Goal: Transaction & Acquisition: Download file/media

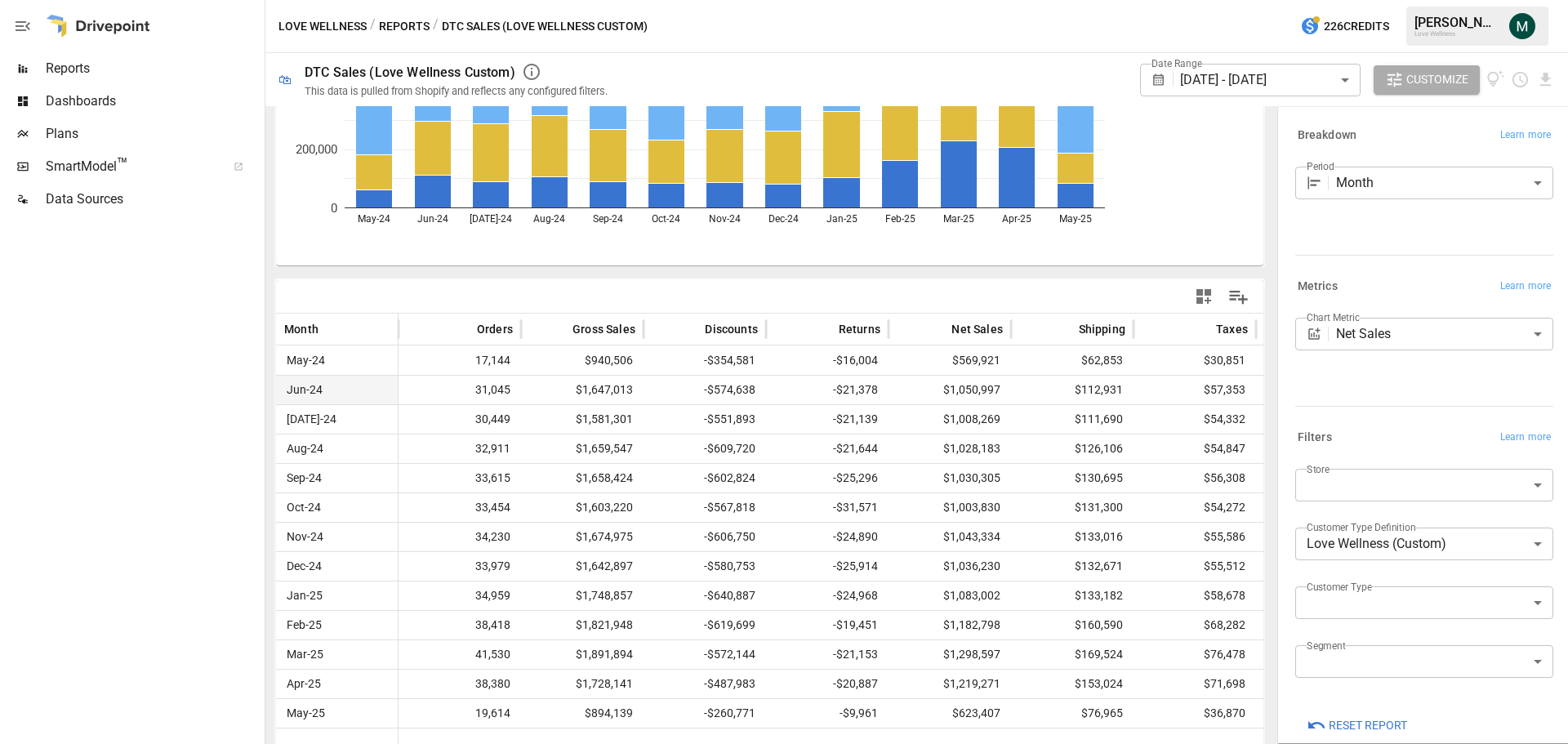
scroll to position [380, 0]
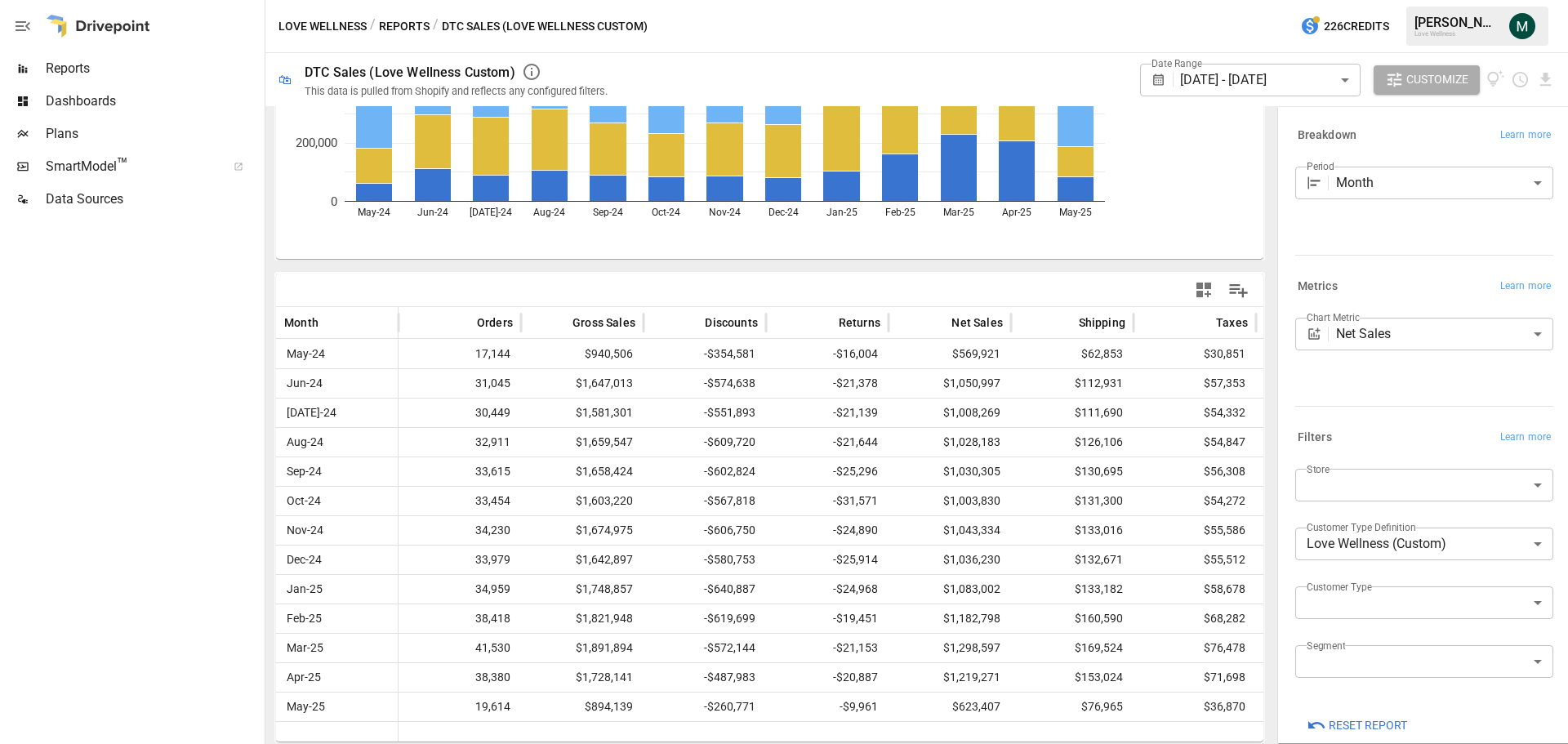
click at [1387, 0] on body "Reports Dashboards Plans SmartModel ™ Data Sources Love Wellness / Reports / DT…" at bounding box center [784, 0] width 1568 height 0
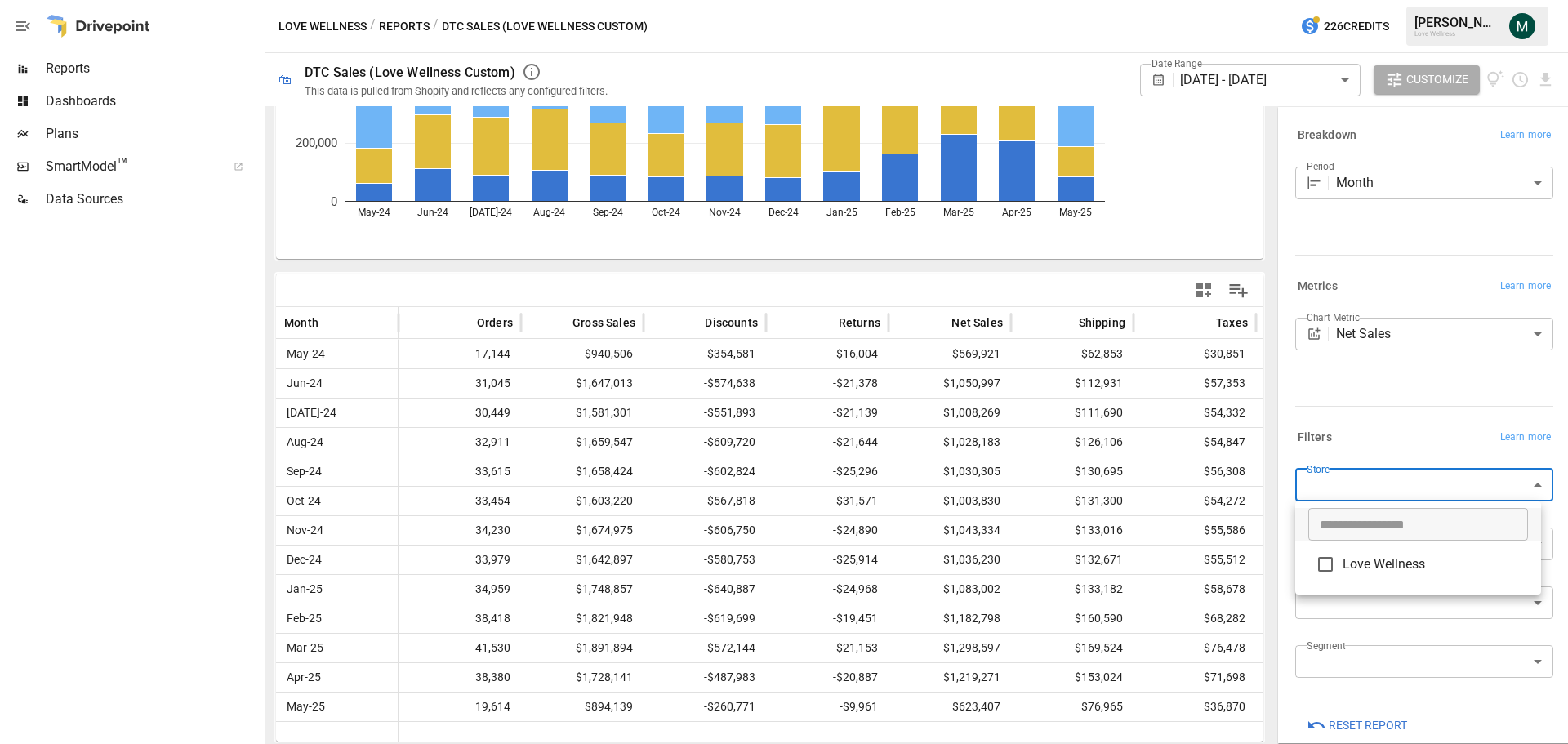
click at [1387, 444] on div at bounding box center [784, 372] width 1568 height 744
click at [1405, 0] on body "Reports Dashboards Plans SmartModel ™ Data Sources Love Wellness / Reports / DT…" at bounding box center [784, 0] width 1568 height 0
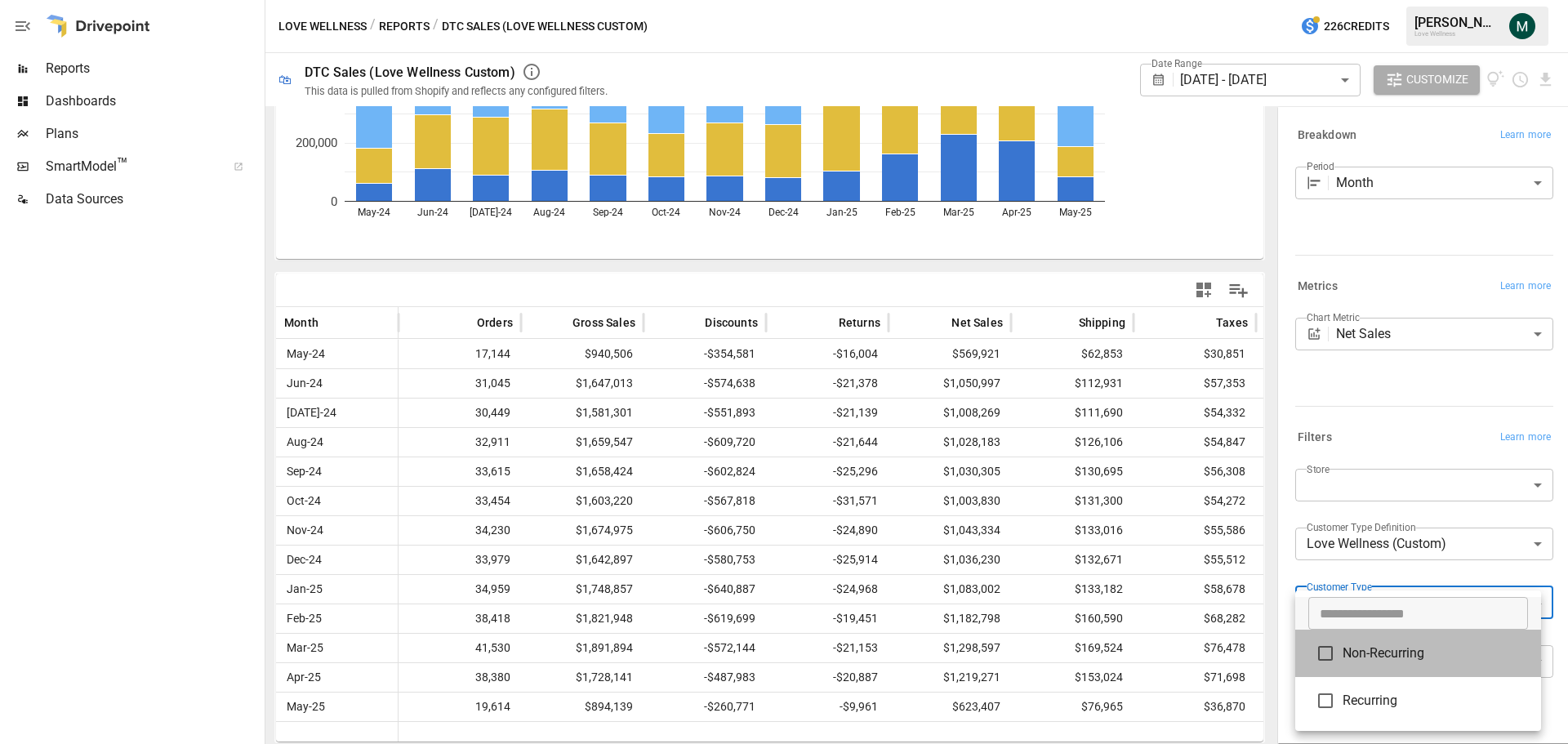
click at [1397, 659] on span "Non-Recurring" at bounding box center [1435, 653] width 186 height 20
type input "**********"
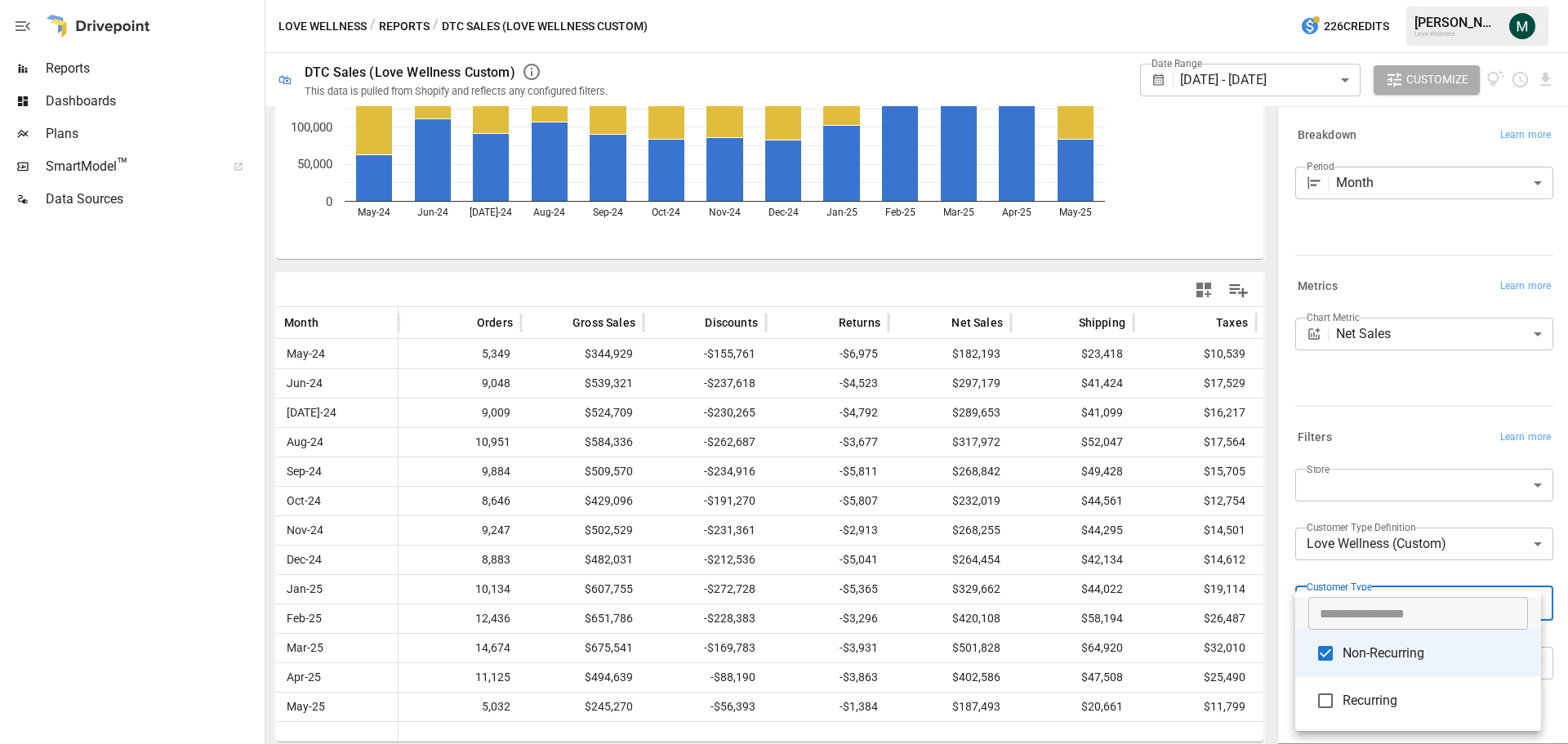
click at [1260, 85] on div at bounding box center [784, 372] width 1568 height 744
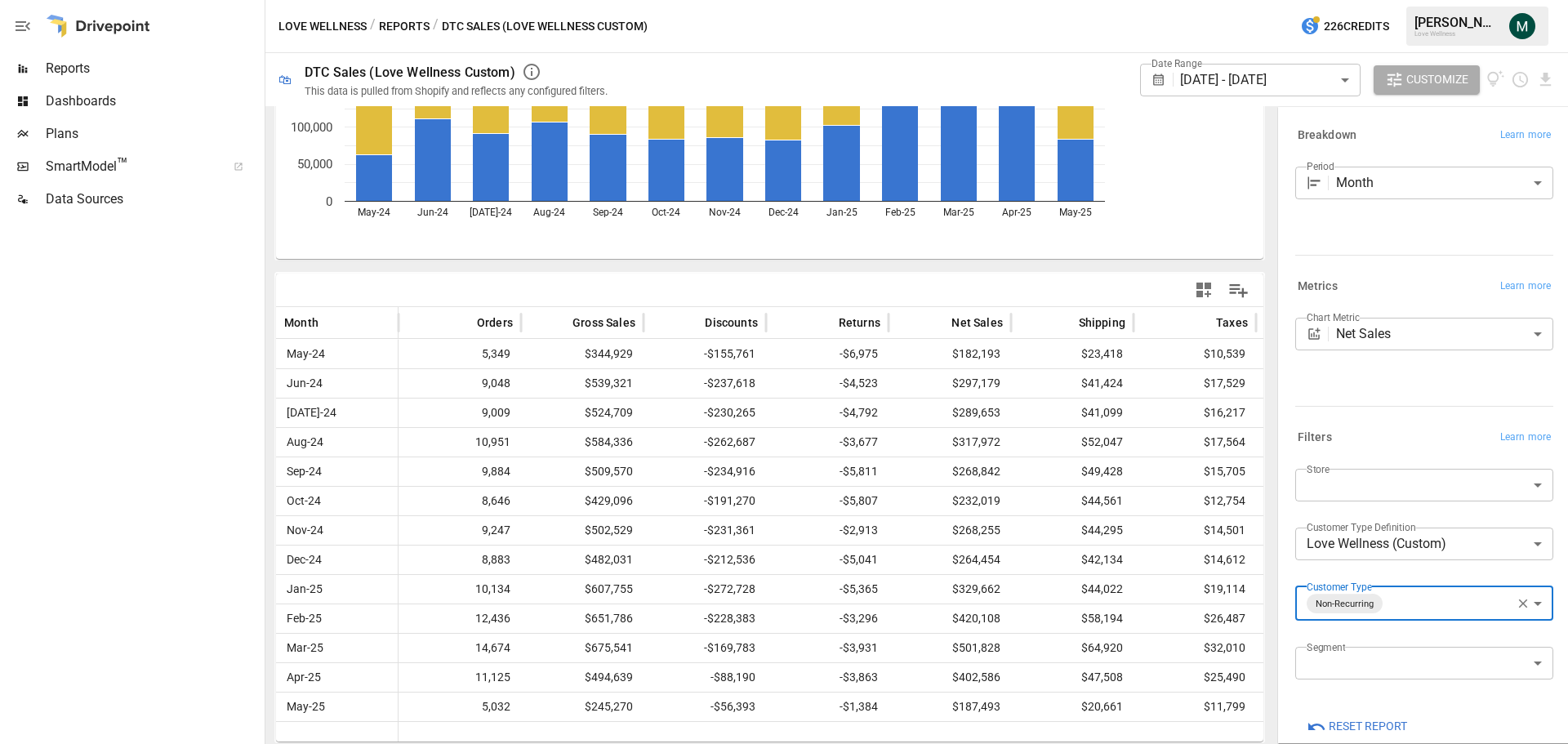
click at [1305, 0] on body "Reports Dashboards Plans SmartModel ™ Data Sources Love Wellness / Reports / DT…" at bounding box center [784, 0] width 1568 height 0
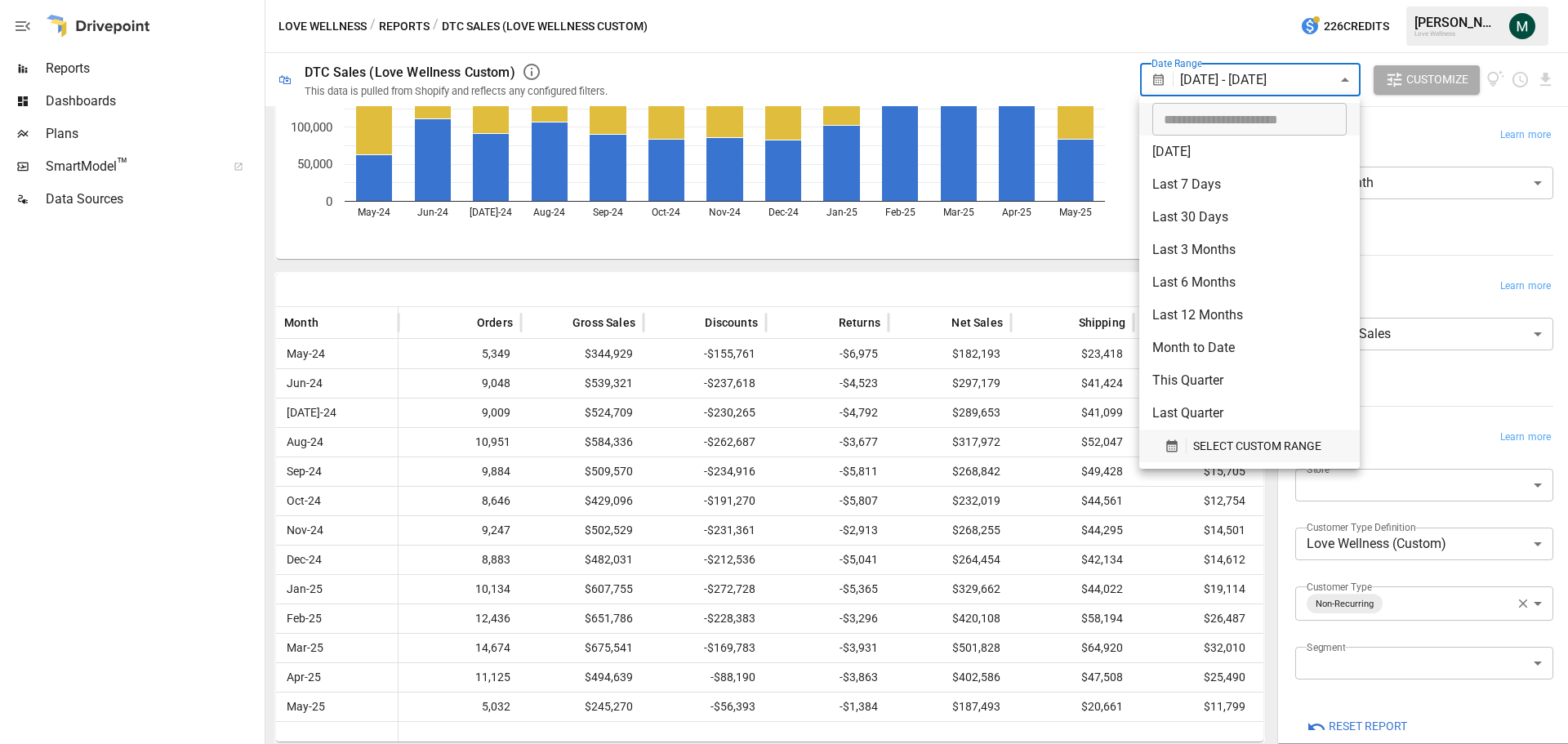
click at [1205, 440] on span "SELECT CUSTOM RANGE" at bounding box center [1257, 446] width 128 height 20
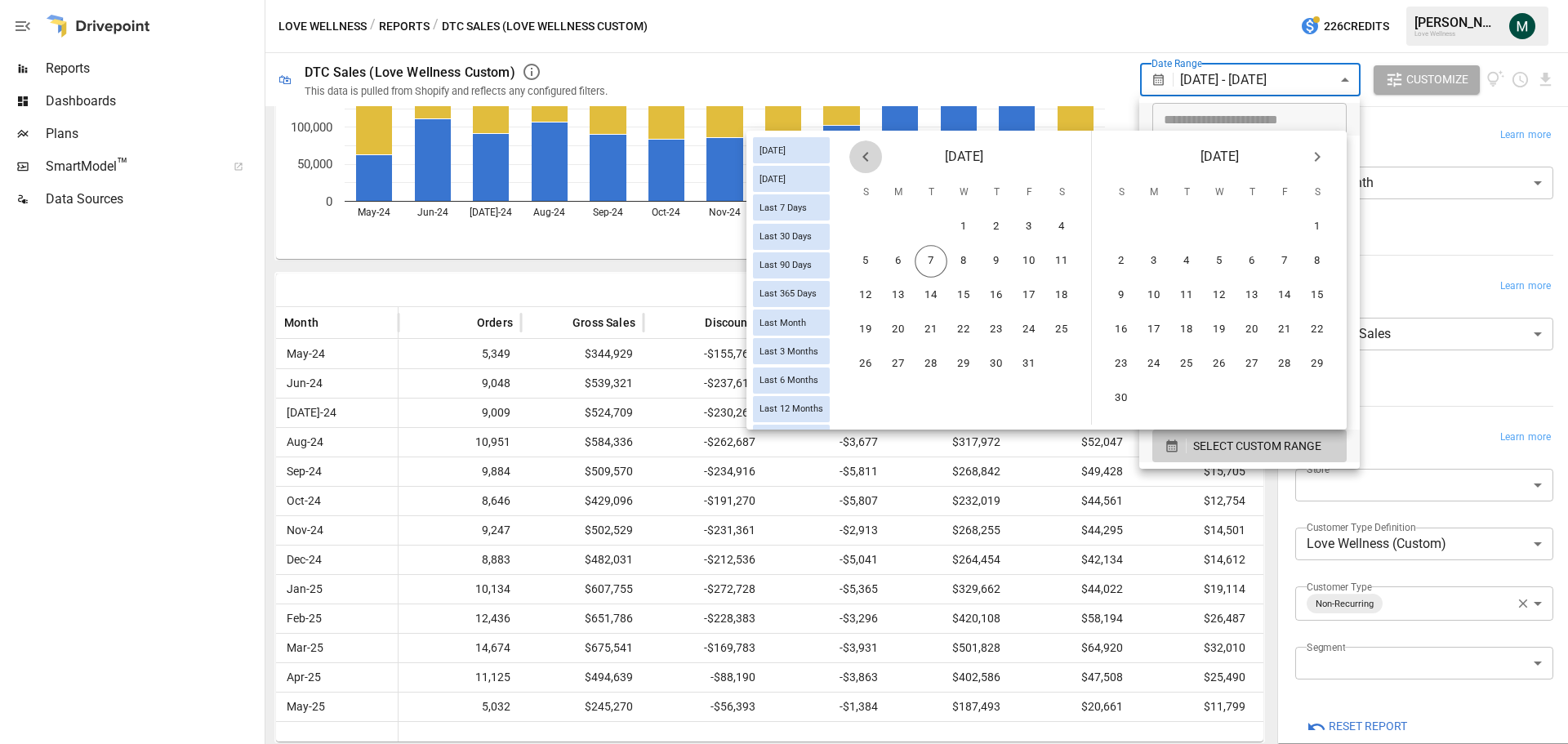
click at [869, 157] on icon "Previous month" at bounding box center [865, 156] width 20 height 20
click at [1033, 223] on button "1" at bounding box center [1029, 227] width 33 height 33
click at [1316, 152] on icon "Next month" at bounding box center [1317, 156] width 20 height 20
click at [1158, 263] on button "6" at bounding box center [1153, 261] width 33 height 33
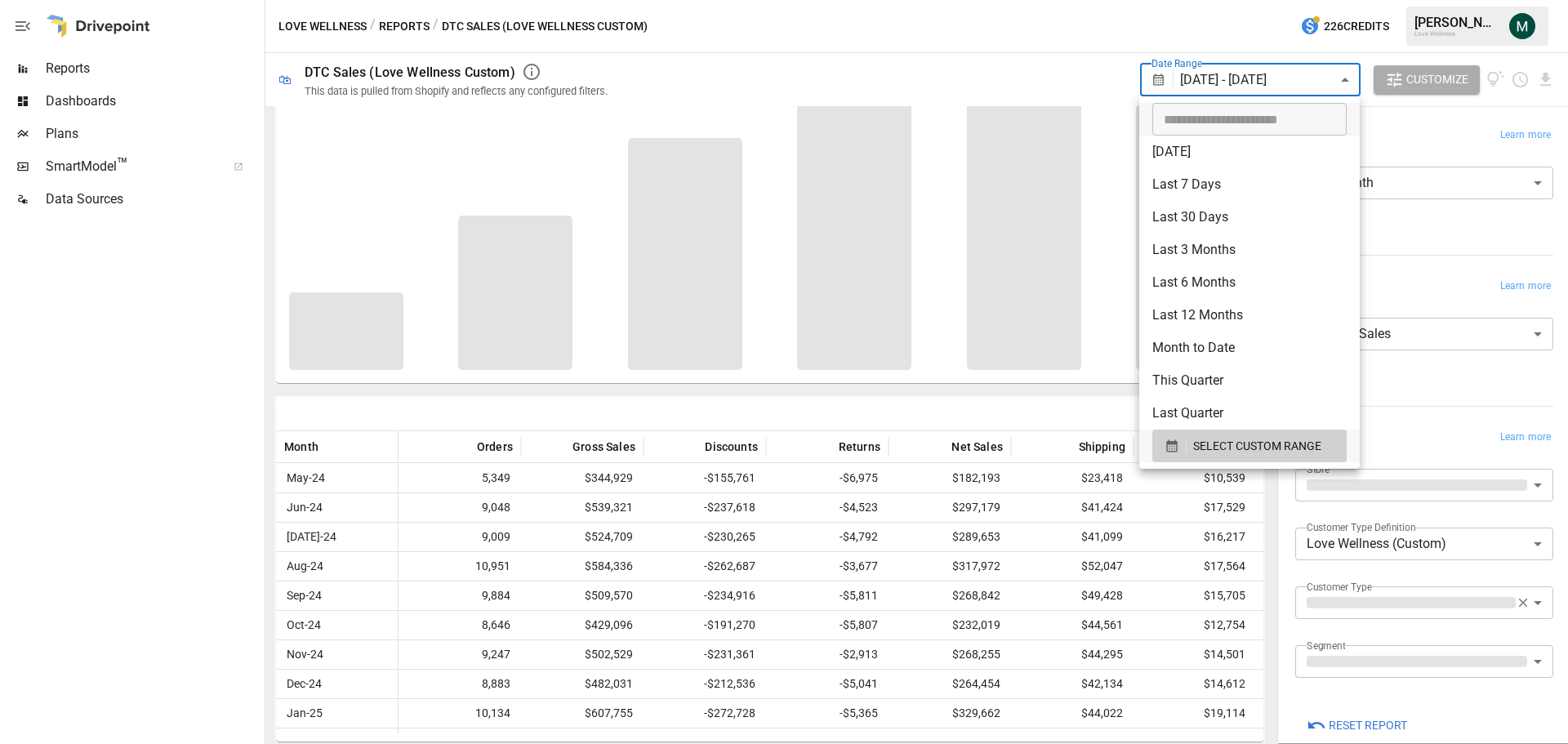
scroll to position [257, 0]
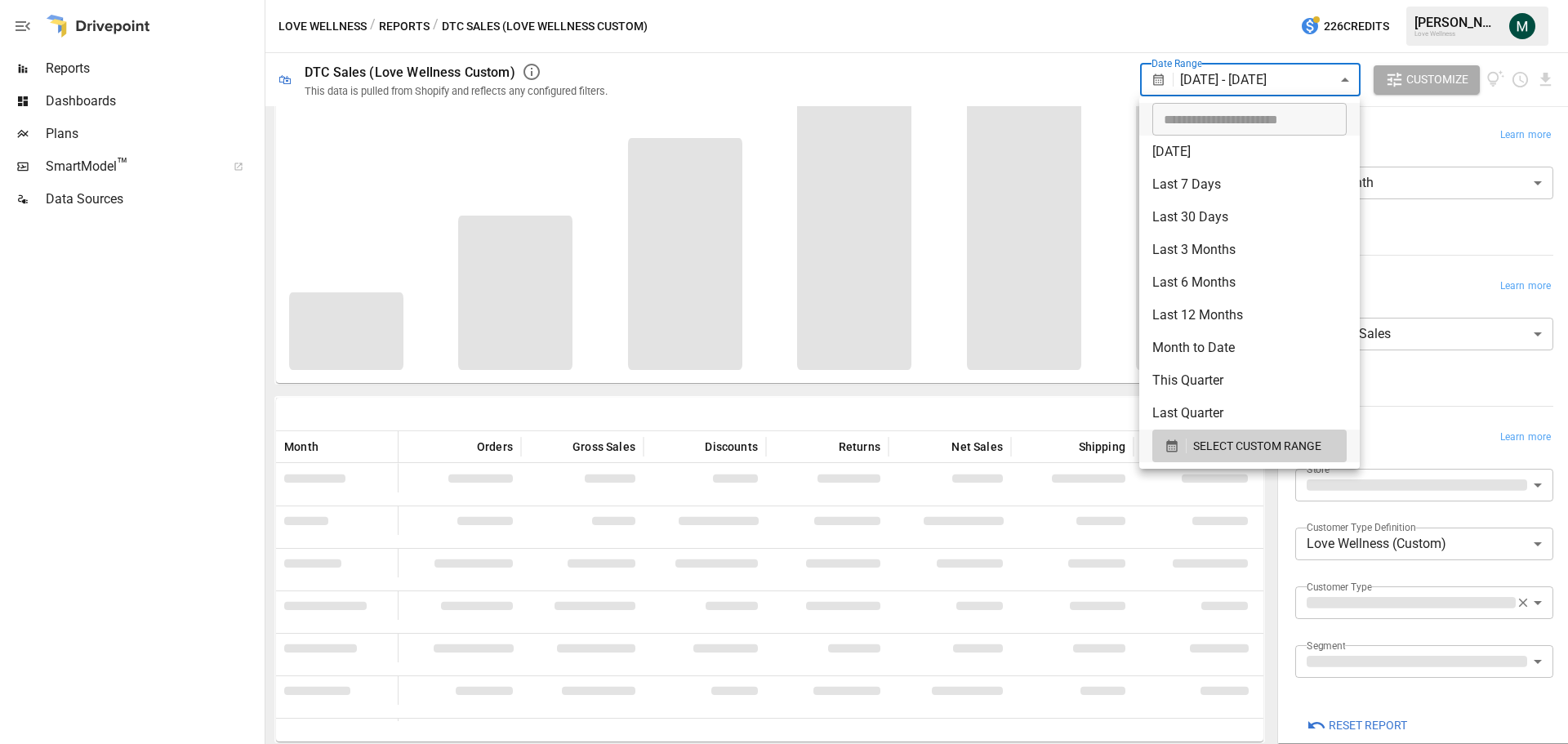
click at [1086, 39] on div at bounding box center [784, 372] width 1568 height 744
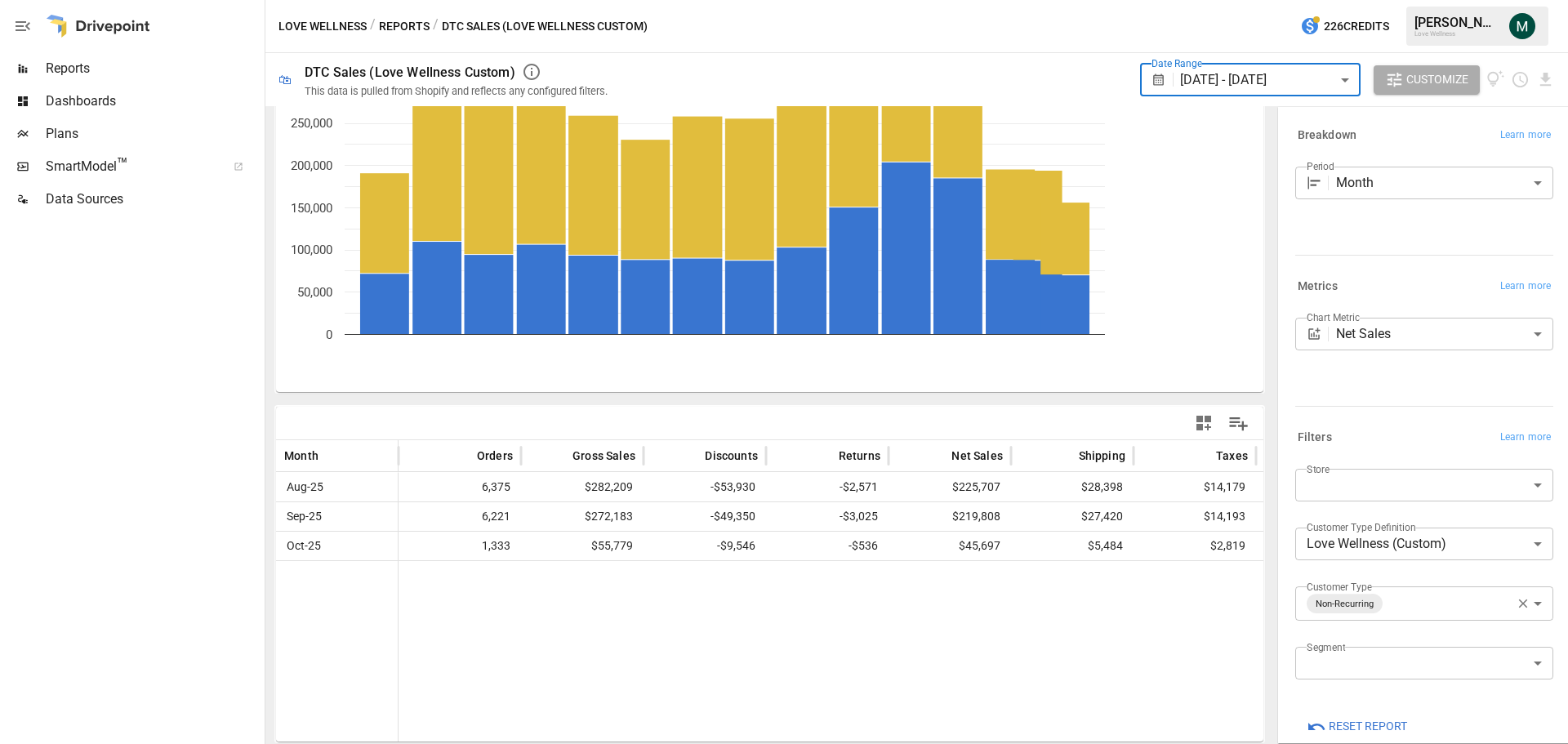
scroll to position [248, 0]
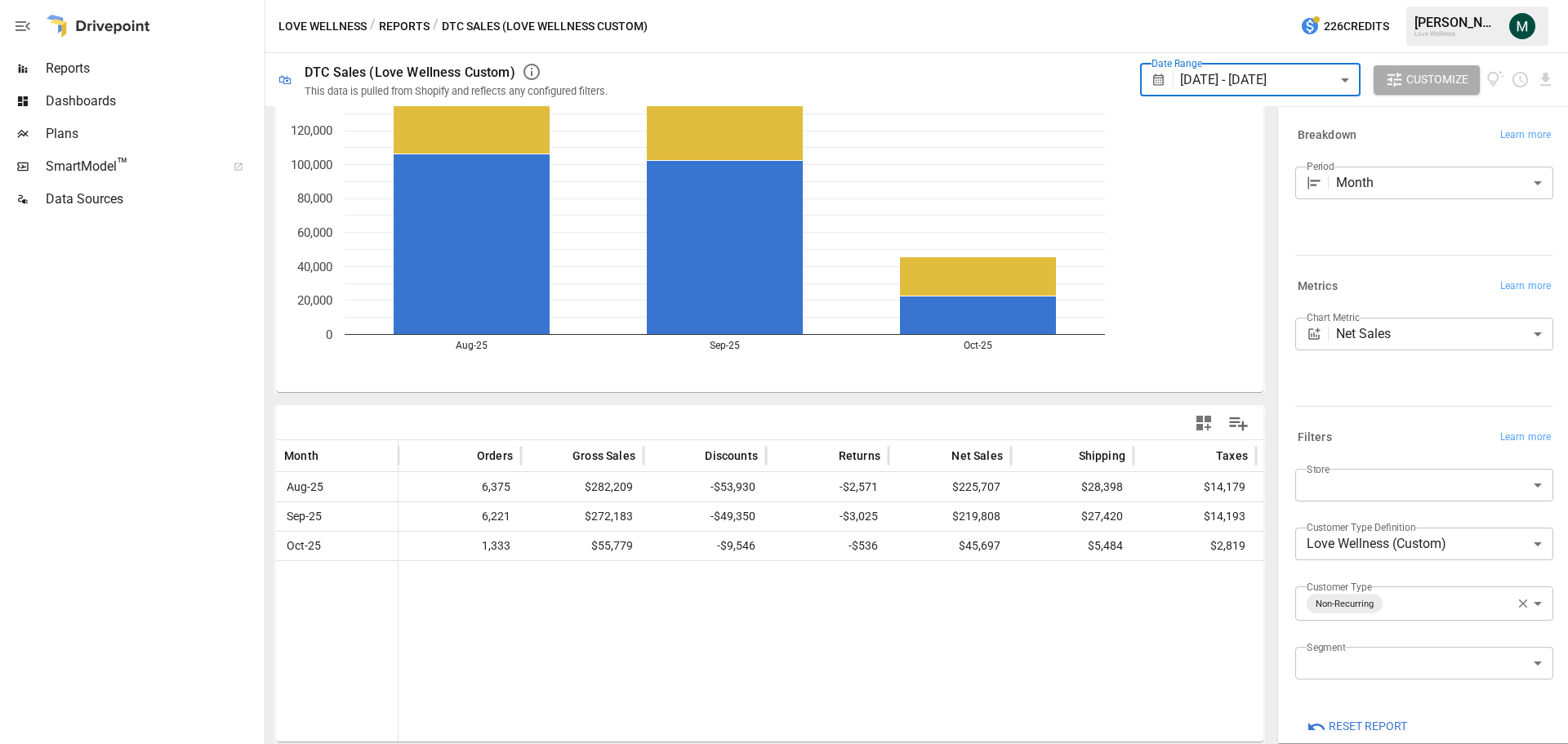
click at [1371, 0] on body "**********" at bounding box center [784, 0] width 1568 height 0
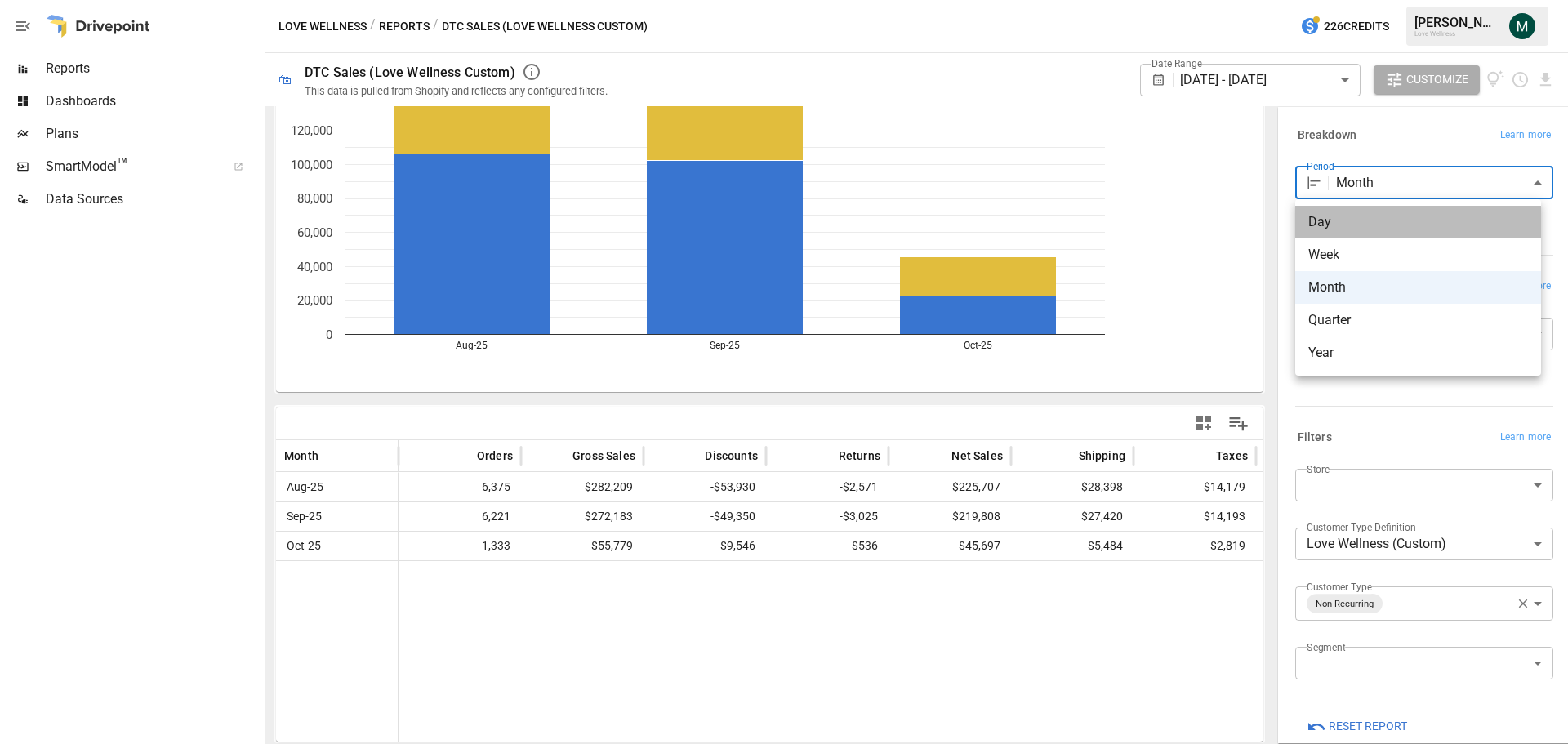
click at [1352, 226] on span "Day" at bounding box center [1418, 222] width 219 height 20
type input "***"
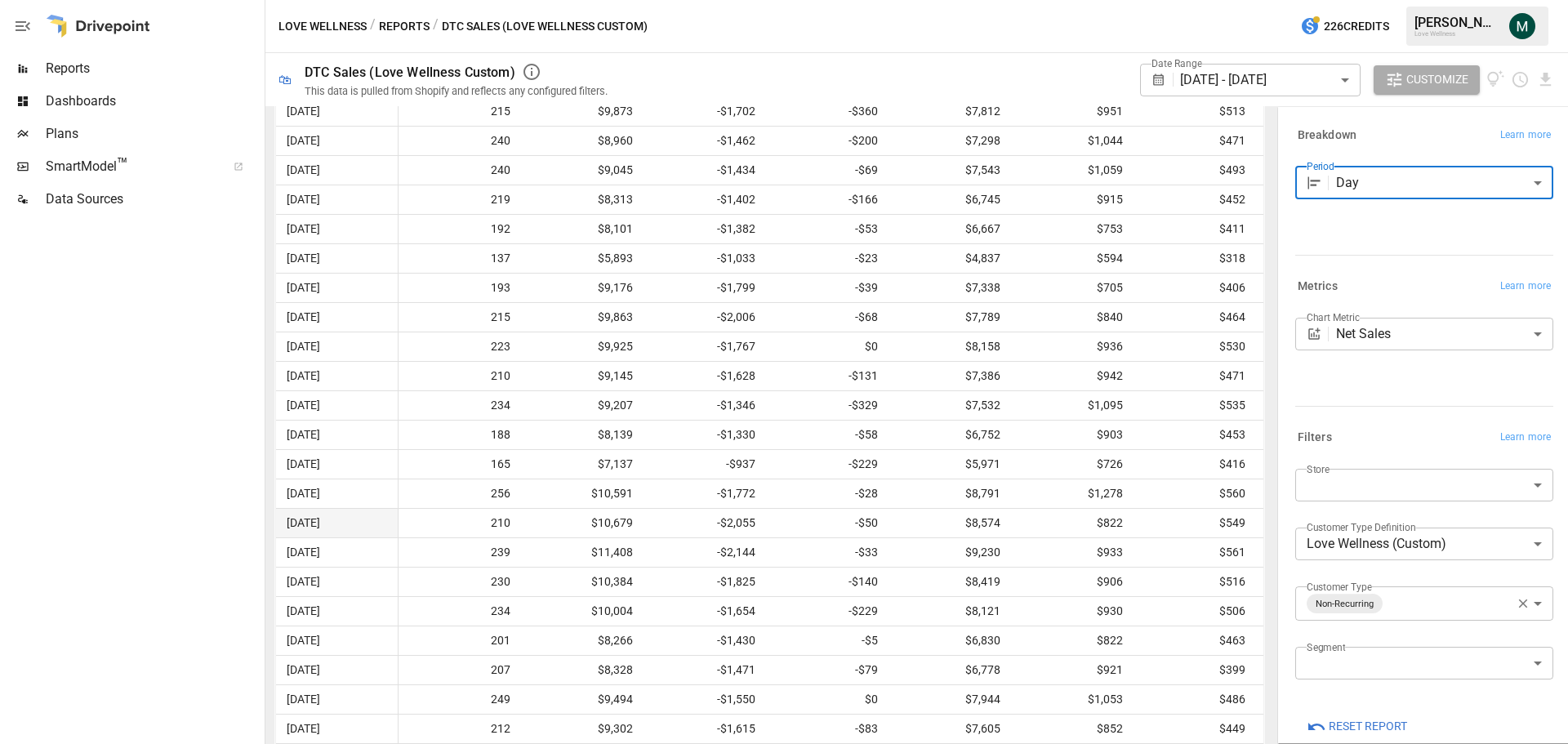
scroll to position [1969, 0]
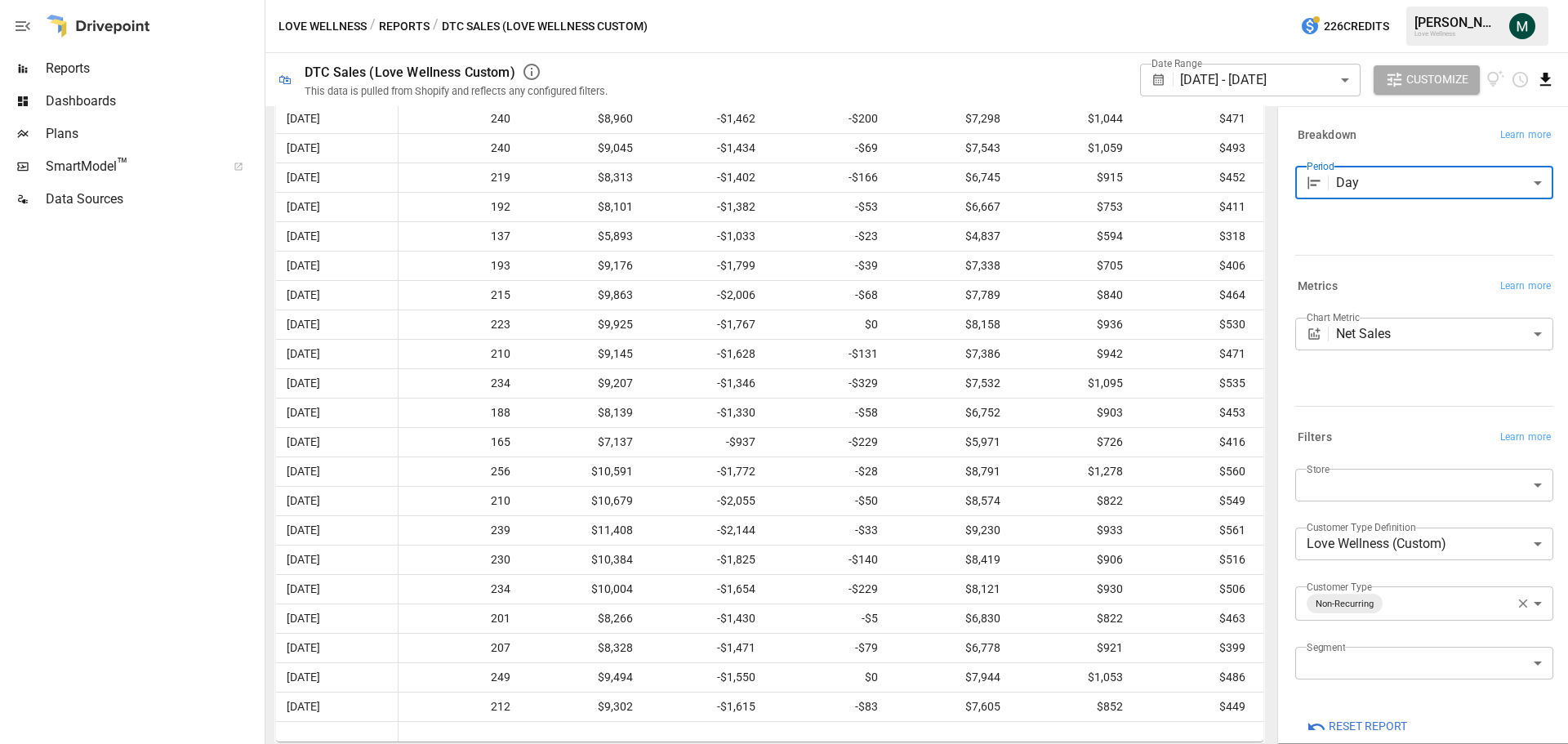
click at [1537, 80] on icon "Download report" at bounding box center [1545, 79] width 19 height 19
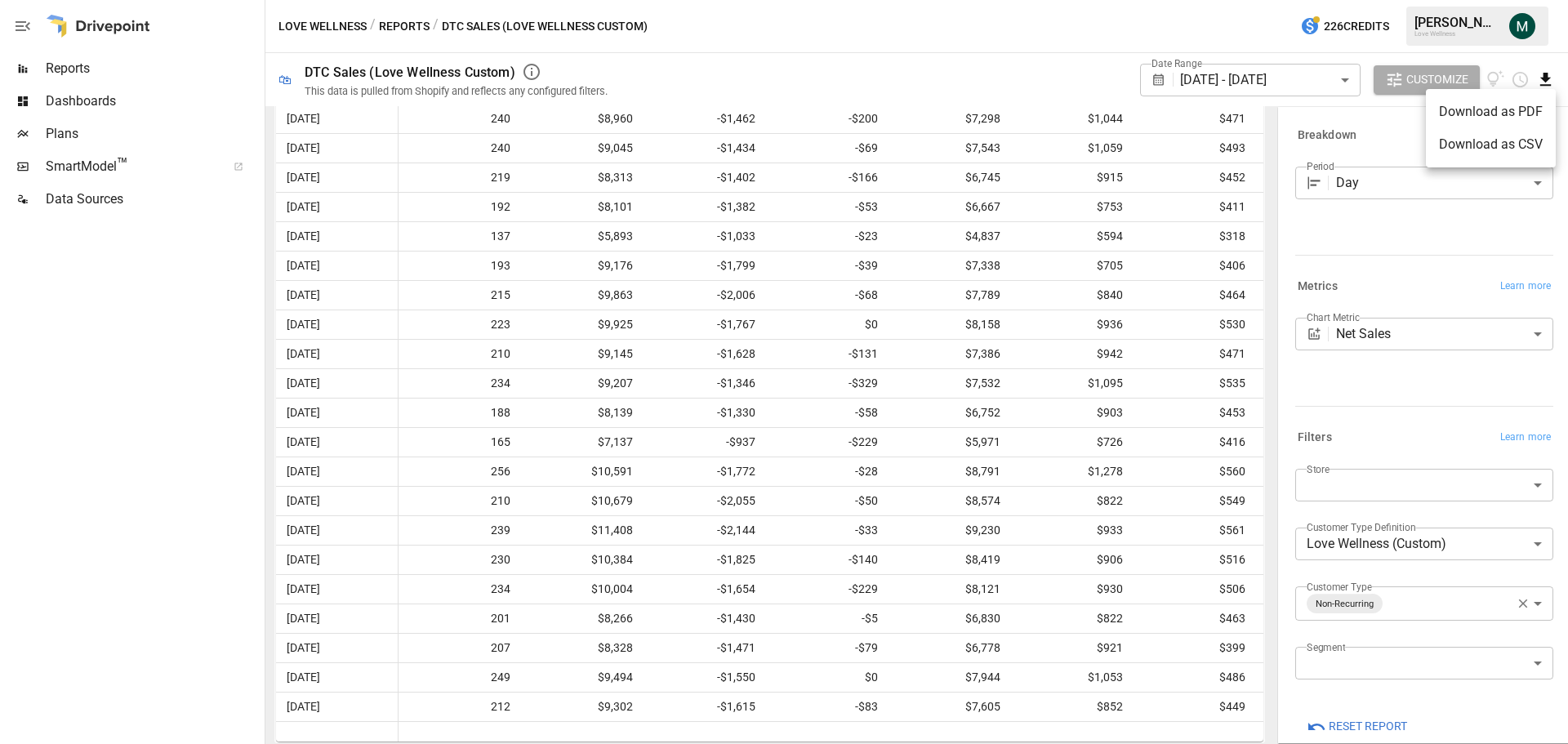
click at [1497, 147] on li "Download as CSV" at bounding box center [1491, 144] width 130 height 33
